Goal: Information Seeking & Learning: Learn about a topic

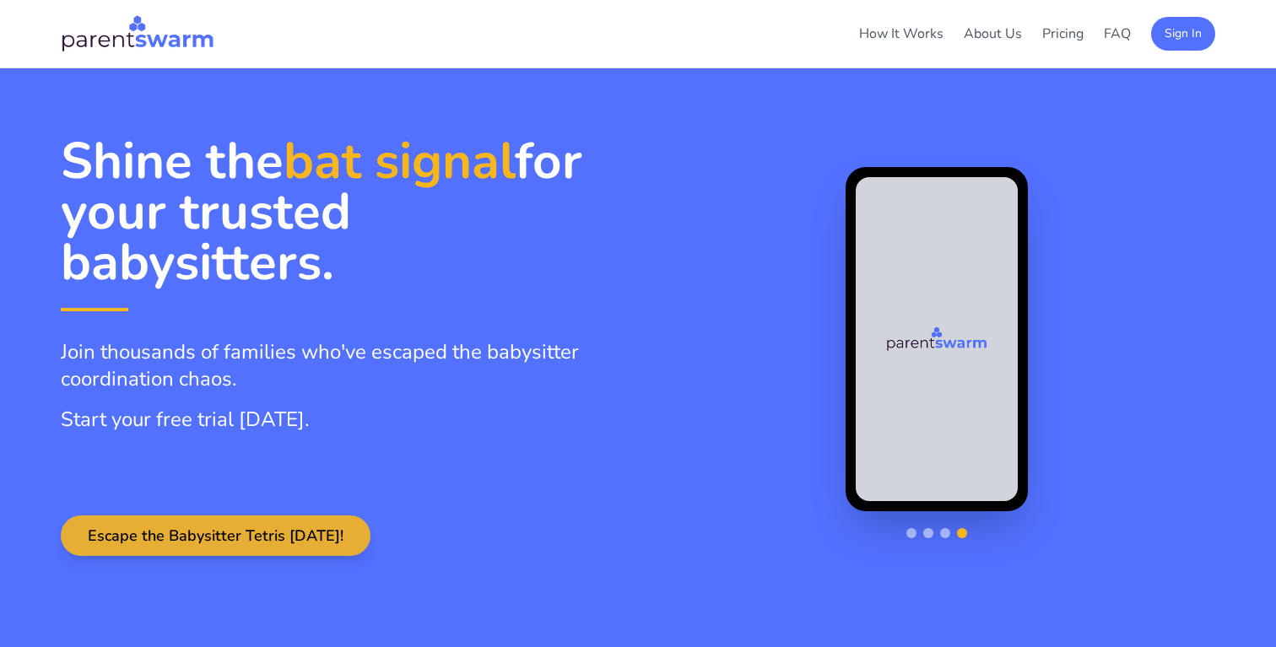
click at [284, 535] on button "Escape the Babysitter Tetris [DATE]!" at bounding box center [216, 536] width 310 height 41
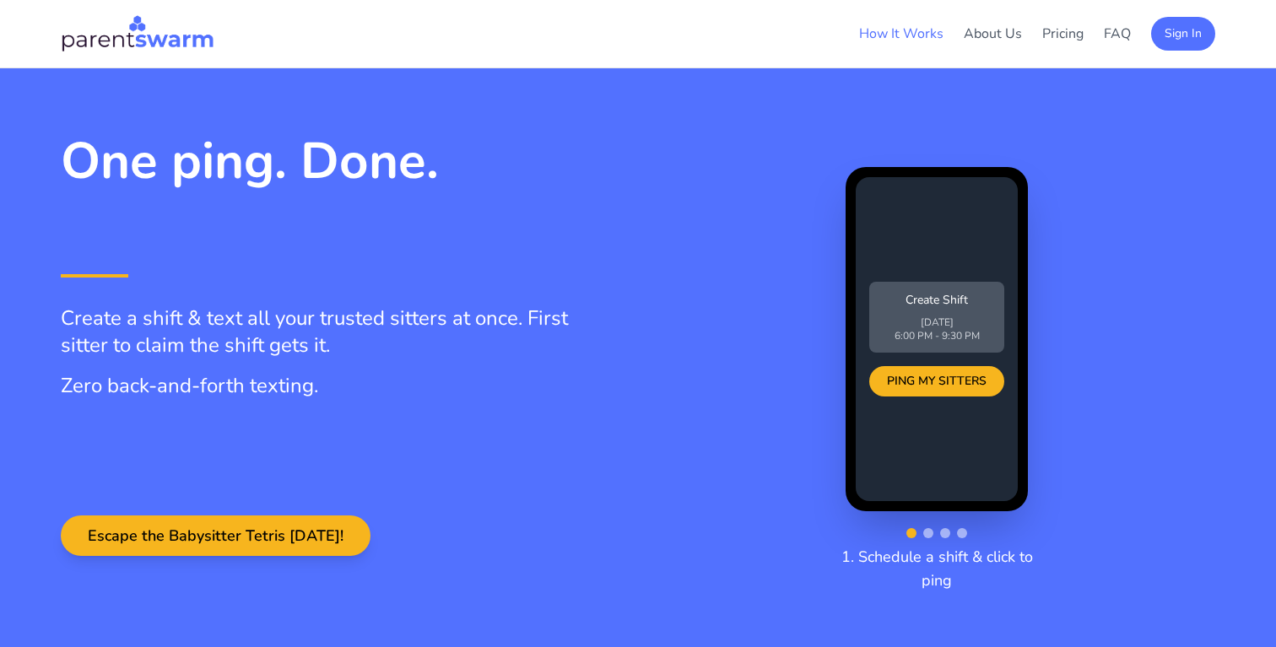
click at [929, 33] on link "How It Works" at bounding box center [901, 33] width 84 height 19
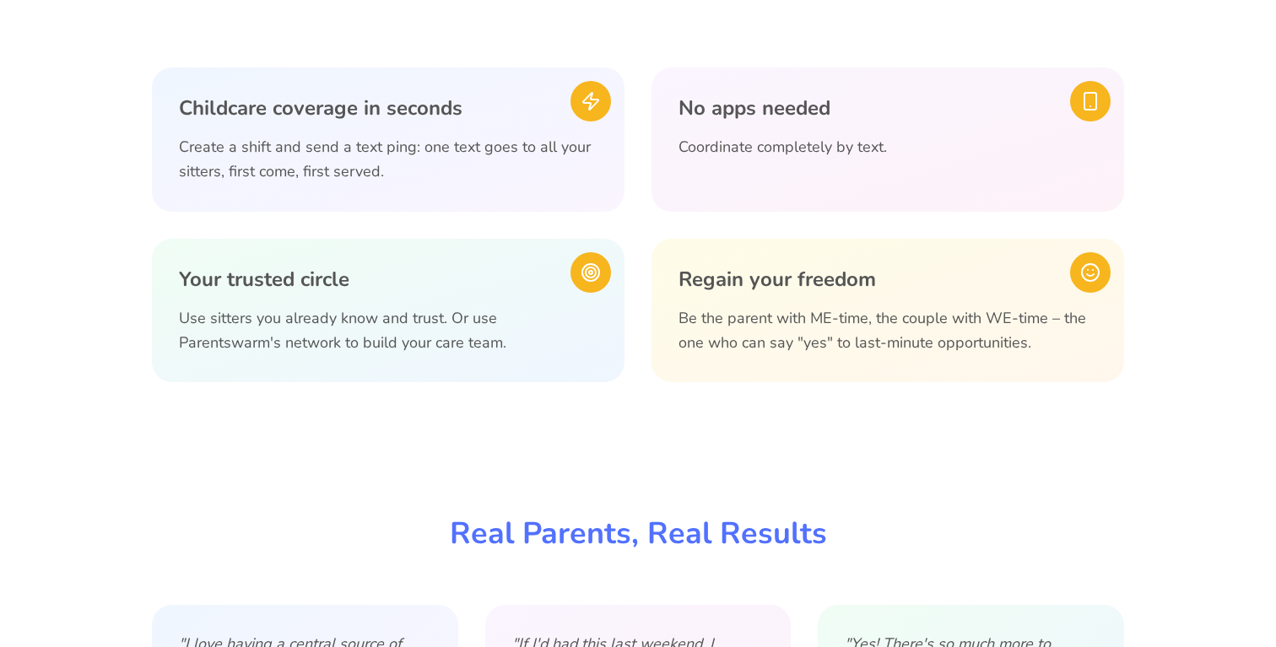
click at [593, 119] on div at bounding box center [591, 101] width 41 height 41
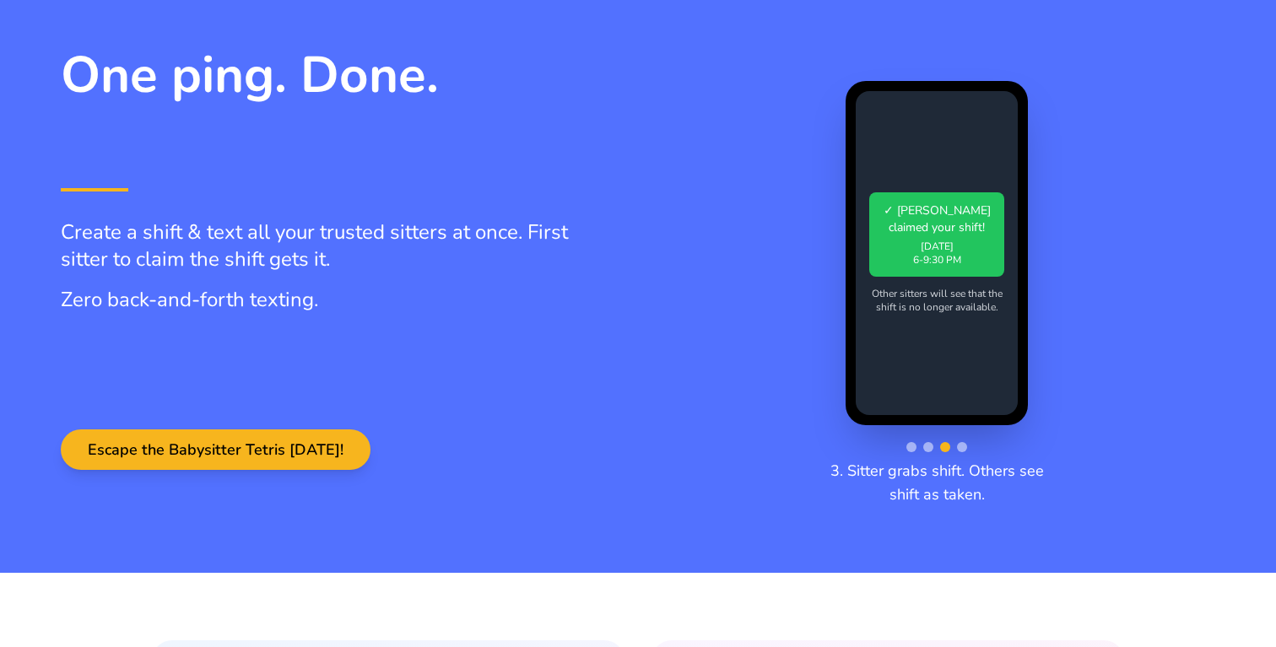
scroll to position [0, 0]
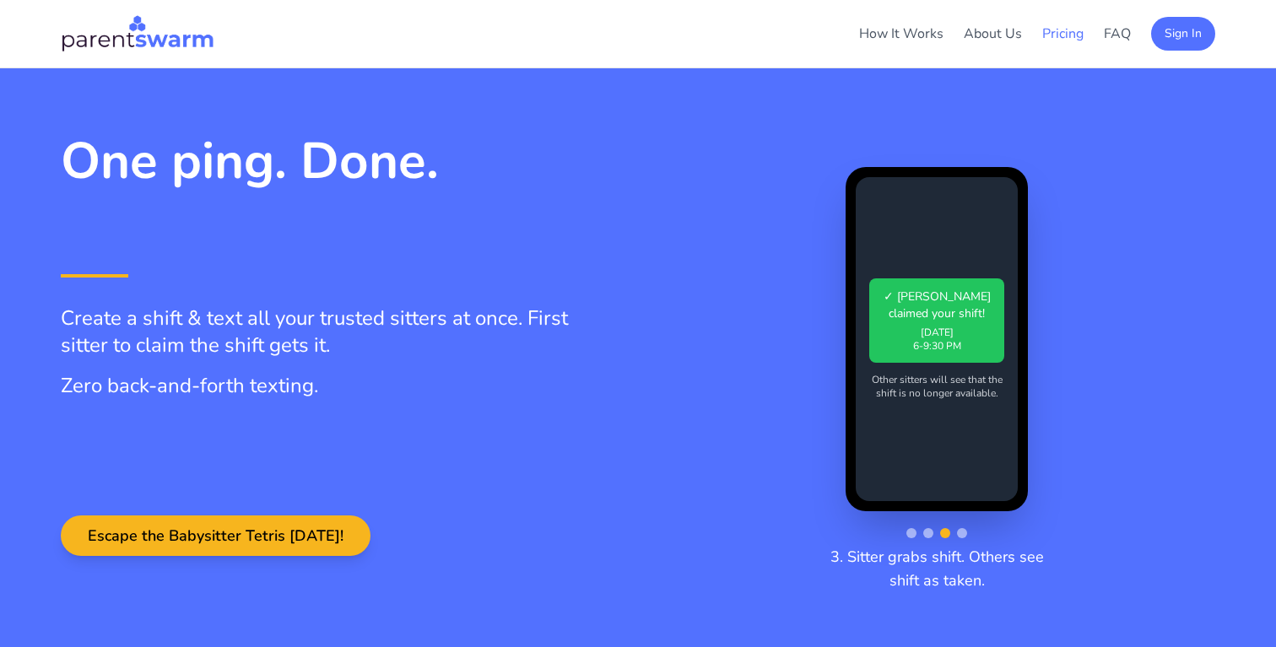
click at [1066, 39] on link "Pricing" at bounding box center [1062, 33] width 41 height 19
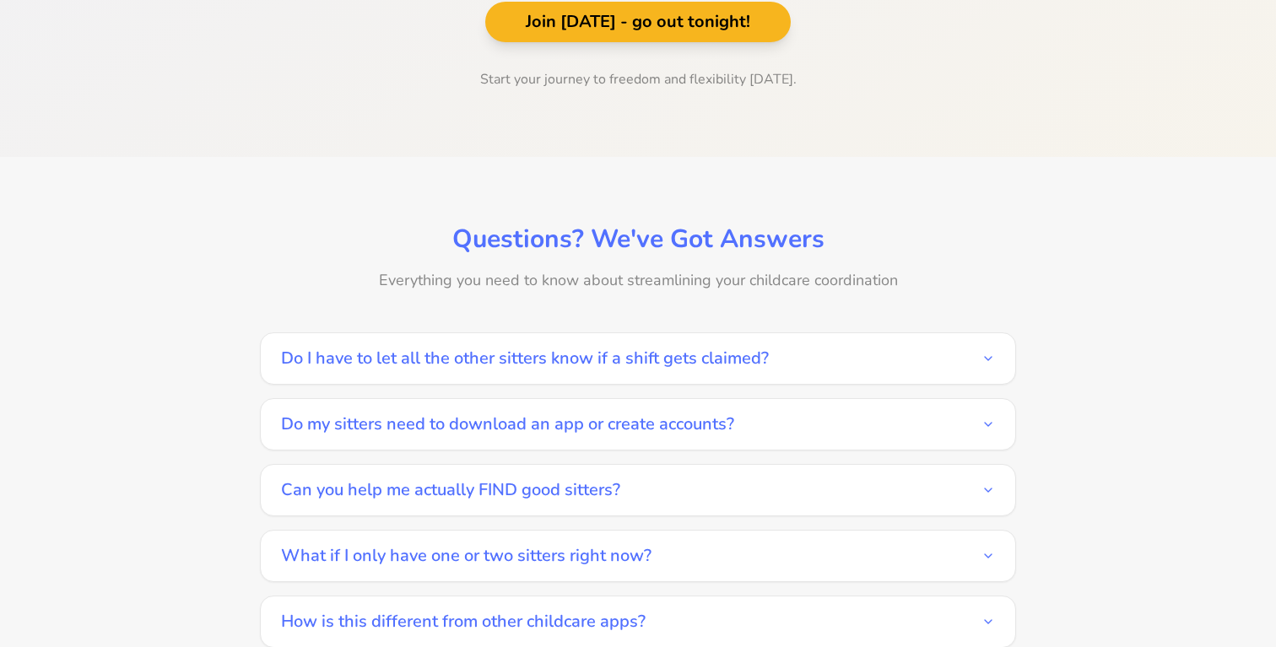
scroll to position [2636, 0]
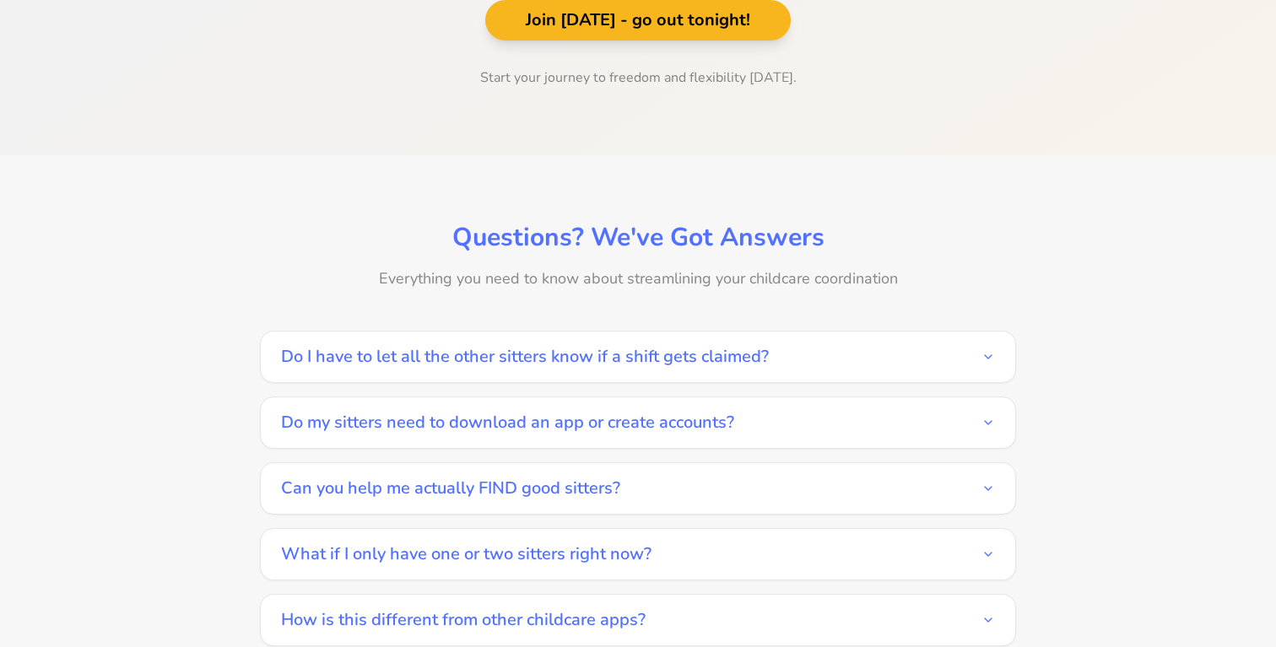
click at [827, 332] on button "Do I have to let all the other sitters know if a shift gets claimed?" at bounding box center [638, 357] width 714 height 51
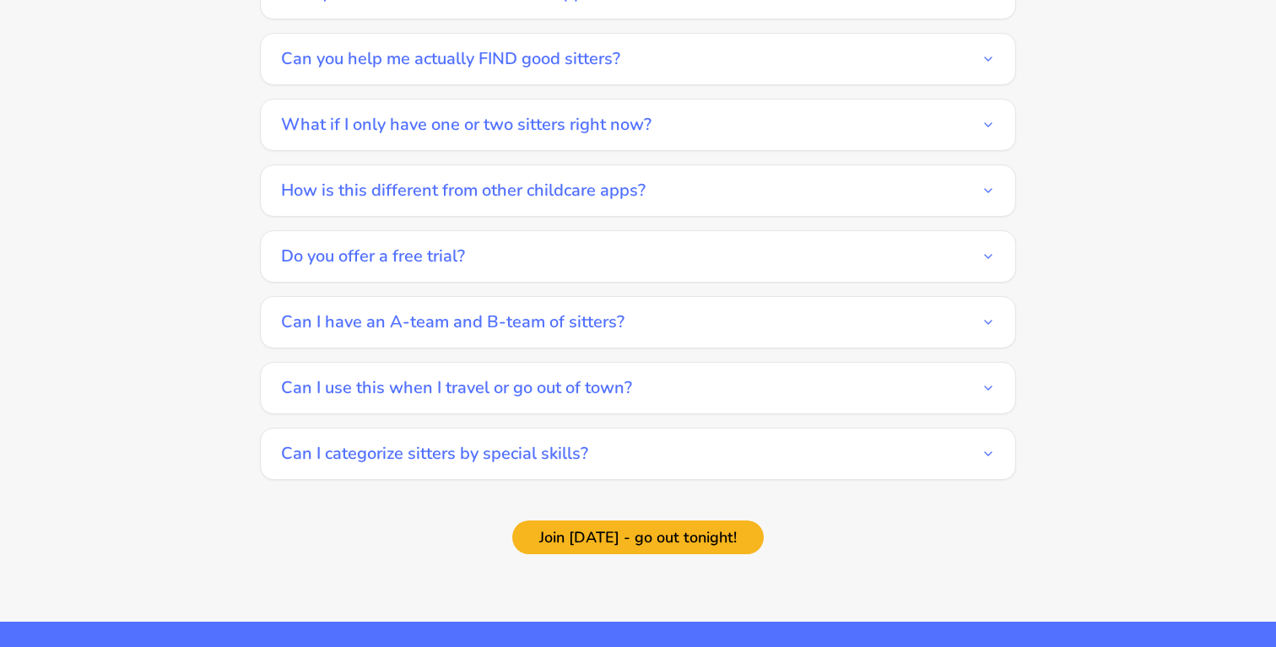
scroll to position [3132, 0]
